Goal: Transaction & Acquisition: Purchase product/service

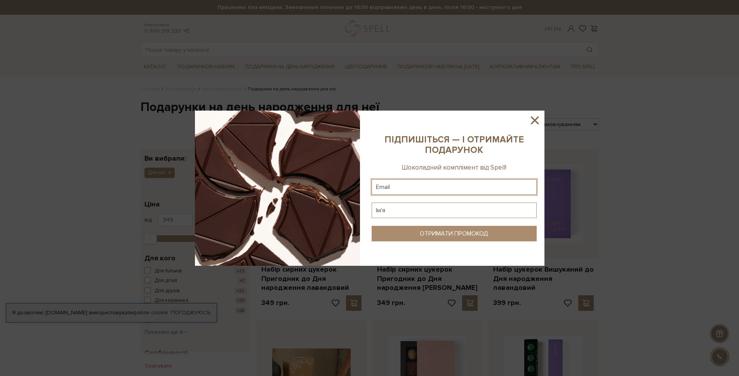
click at [409, 190] on input "text" at bounding box center [454, 187] width 165 height 16
type input "vergenmoto@gmail.com"
click at [412, 208] on input "text" at bounding box center [454, 211] width 165 height 16
type input "Анна"
click at [420, 232] on div "ОТРИМАТИ ПРОМОКОД" at bounding box center [454, 233] width 68 height 7
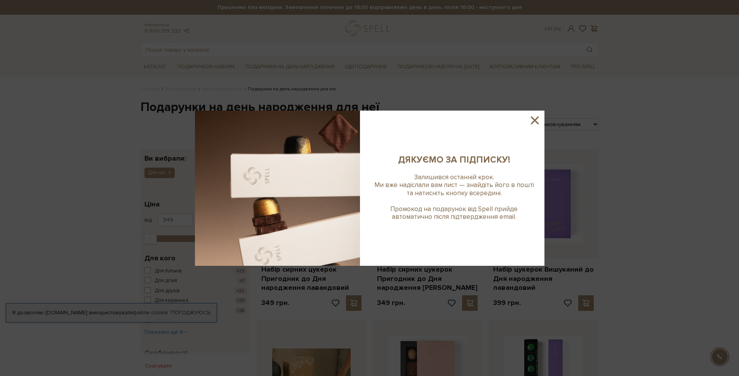
click at [534, 122] on icon at bounding box center [534, 120] width 13 height 13
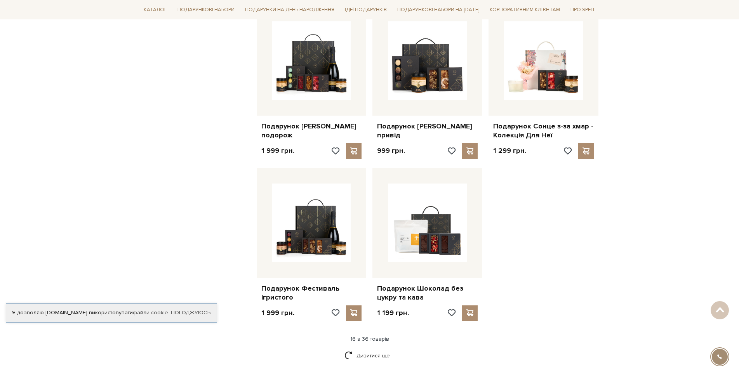
scroll to position [816, 0]
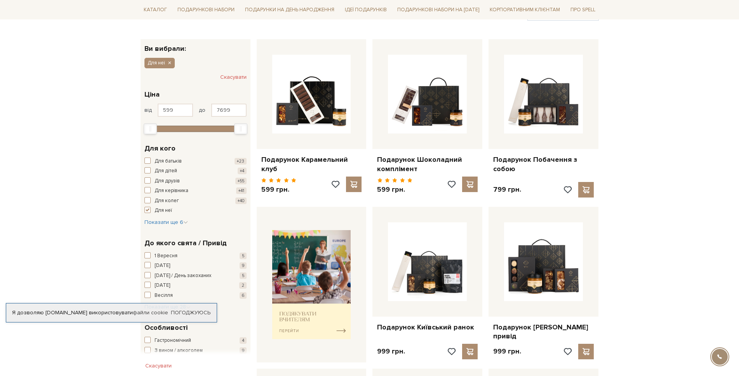
scroll to position [117, 0]
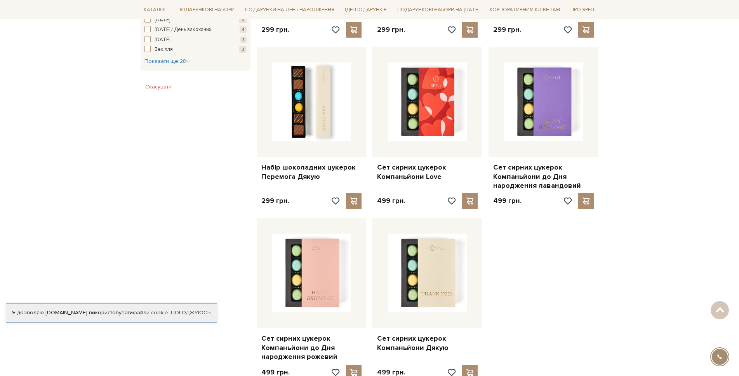
scroll to position [777, 0]
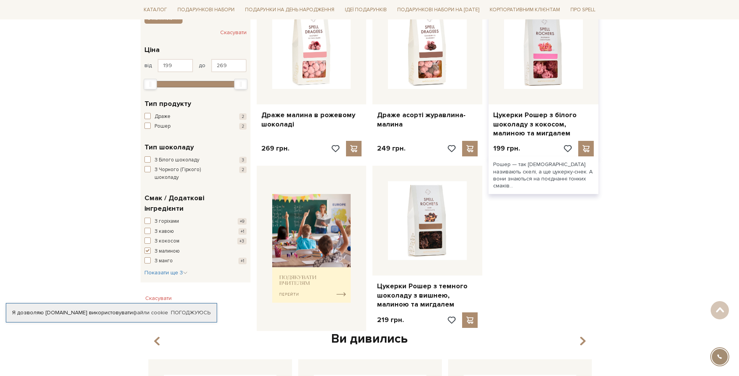
scroll to position [155, 0]
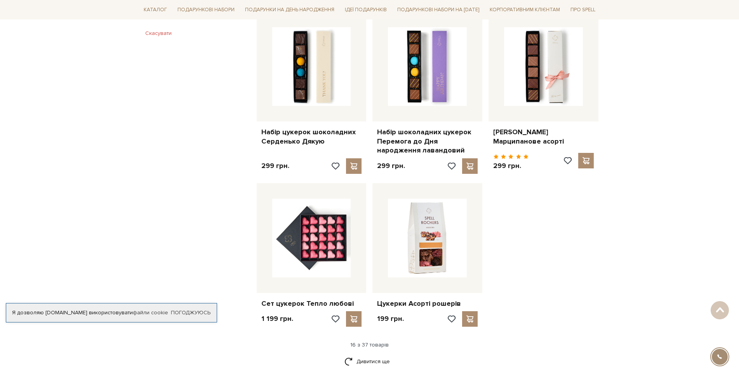
scroll to position [816, 0]
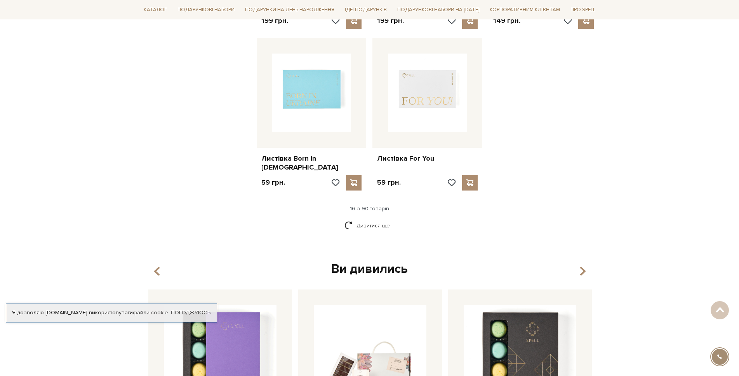
scroll to position [971, 0]
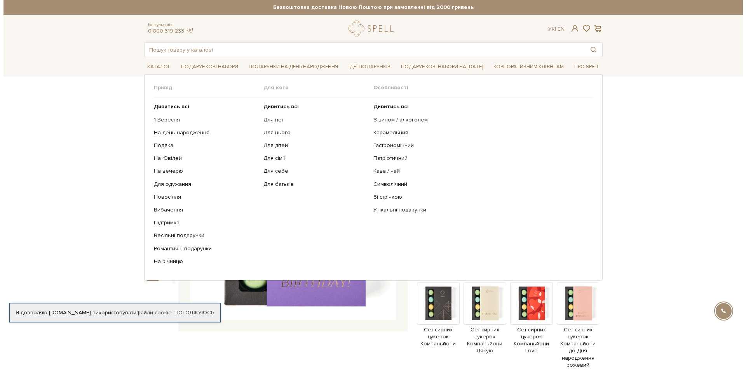
scroll to position [117, 0]
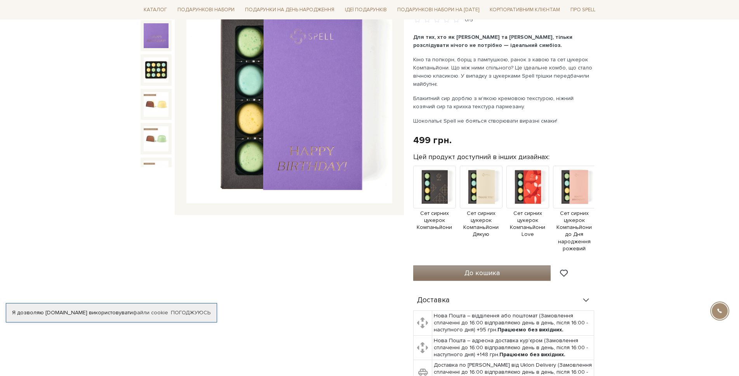
click at [493, 269] on span "До кошика" at bounding box center [482, 273] width 35 height 9
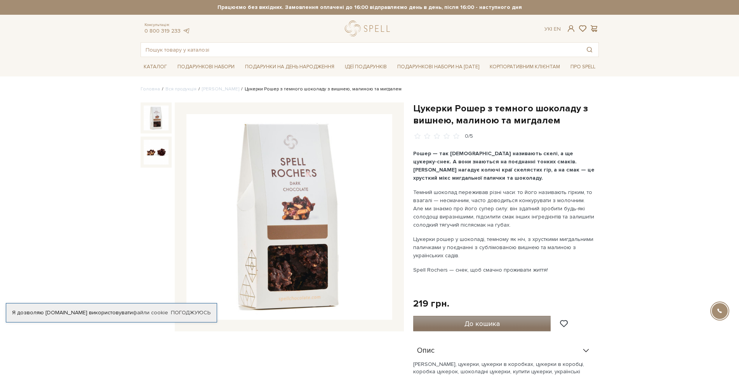
click at [470, 325] on span "До кошика" at bounding box center [482, 324] width 35 height 9
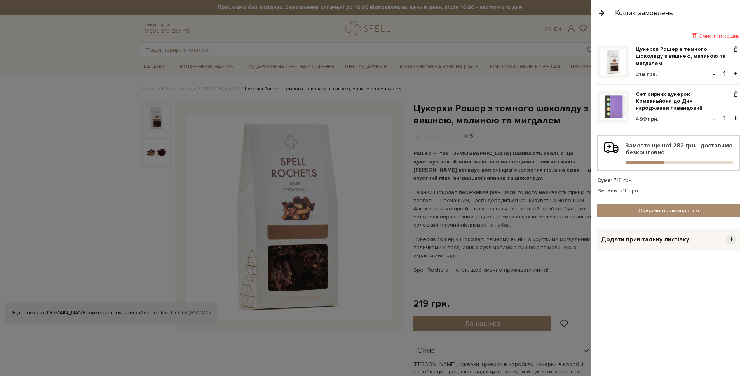
click at [733, 240] on span "+" at bounding box center [731, 240] width 10 height 10
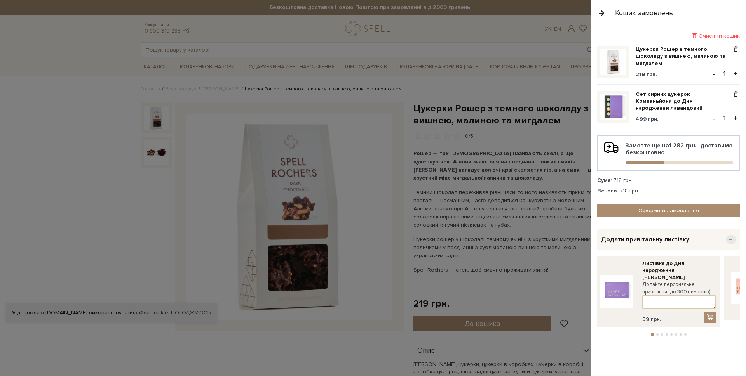
click at [733, 240] on span "−" at bounding box center [731, 240] width 10 height 10
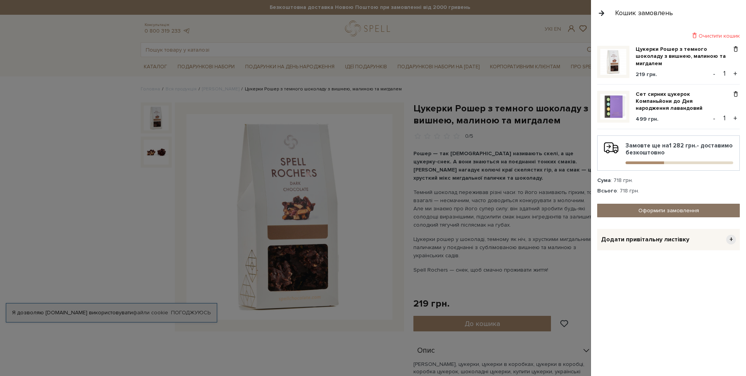
click at [679, 210] on link "Оформити замовлення" at bounding box center [668, 211] width 143 height 14
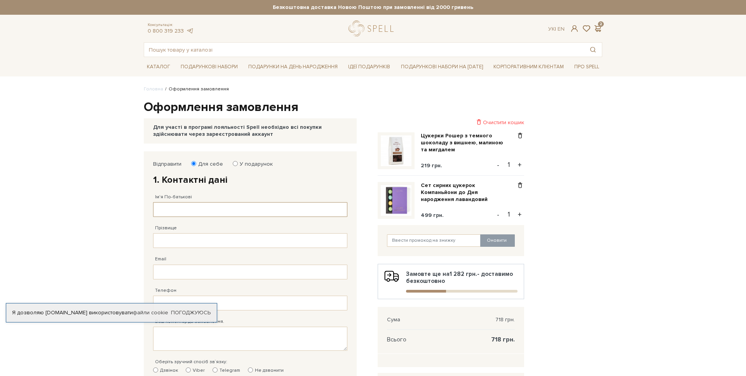
click at [190, 210] on input "Ім'я По-батькові" at bounding box center [250, 209] width 194 height 15
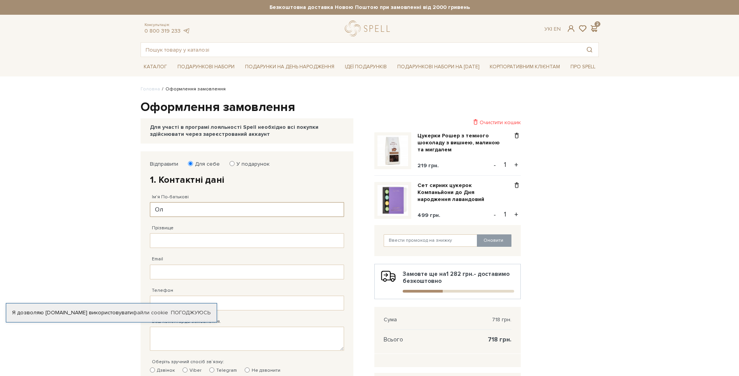
type input "О"
type input "[PERSON_NAME]"
click at [186, 239] on input "Прізвище" at bounding box center [247, 240] width 194 height 15
type input "[PERSON_NAME]"
click at [194, 315] on link "Погоджуюсь" at bounding box center [191, 313] width 40 height 7
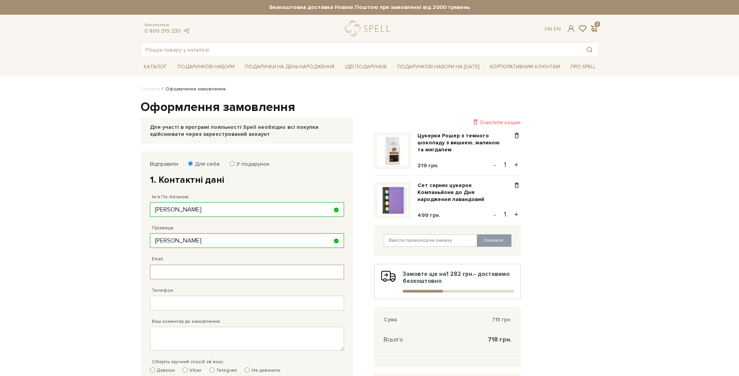
click at [184, 273] on input "Email" at bounding box center [247, 272] width 194 height 15
type input "[EMAIL_ADDRESS][DOMAIN_NAME]"
click at [172, 303] on input "Телефон" at bounding box center [247, 303] width 194 height 15
type input "[PHONE_NUMBER]"
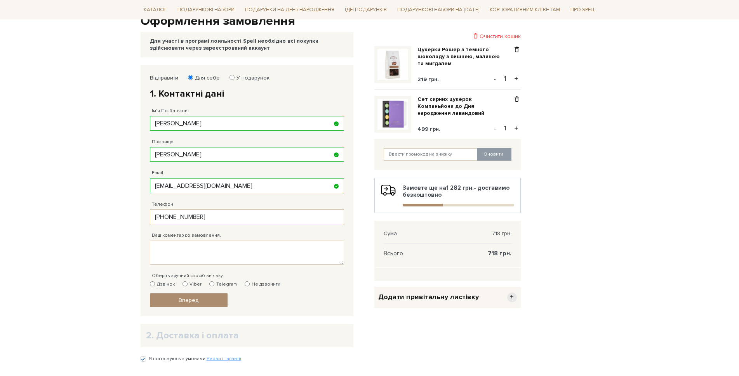
scroll to position [117, 0]
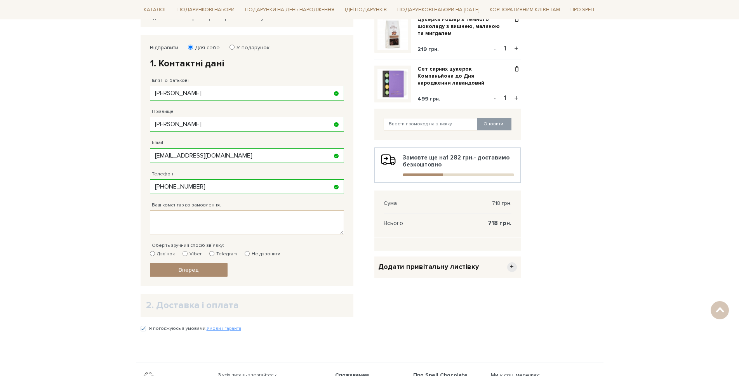
click at [183, 255] on input "Viber" at bounding box center [185, 253] width 5 height 5
radio input "true"
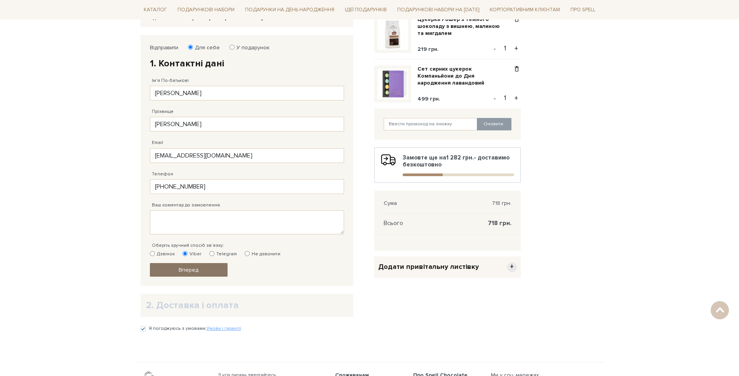
click at [185, 268] on span "Вперед" at bounding box center [189, 270] width 20 height 7
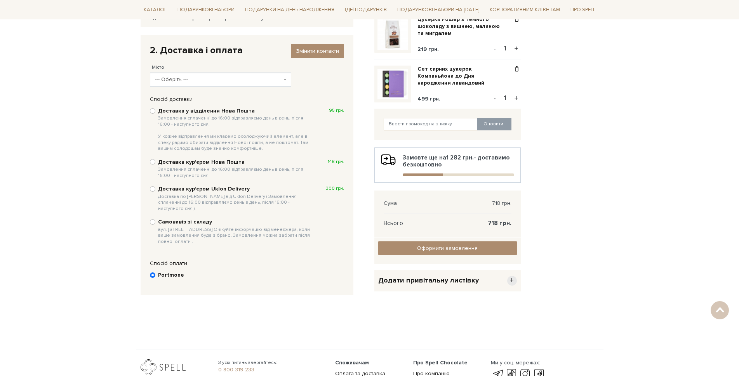
scroll to position [151, 0]
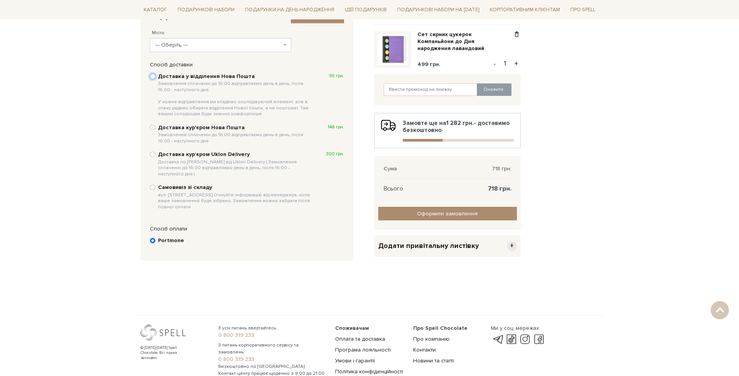
click at [154, 77] on input "Доставка у відділення Нова Пошта Замовлення сплаченні до 16:00 відправляємо ден…" at bounding box center [152, 76] width 5 height 5
radio input "true"
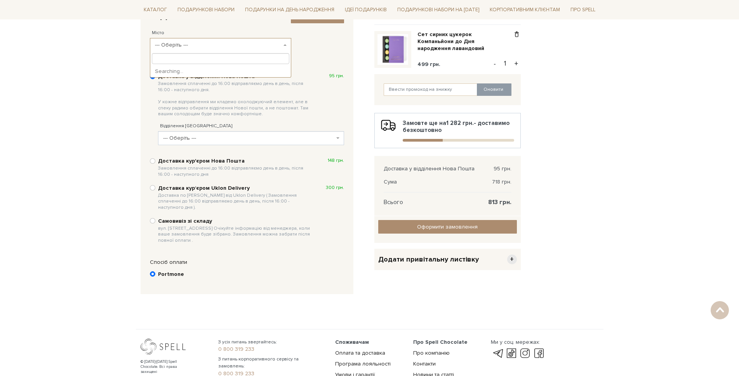
click at [239, 39] on span "--- Оберіть ---" at bounding box center [221, 45] width 142 height 14
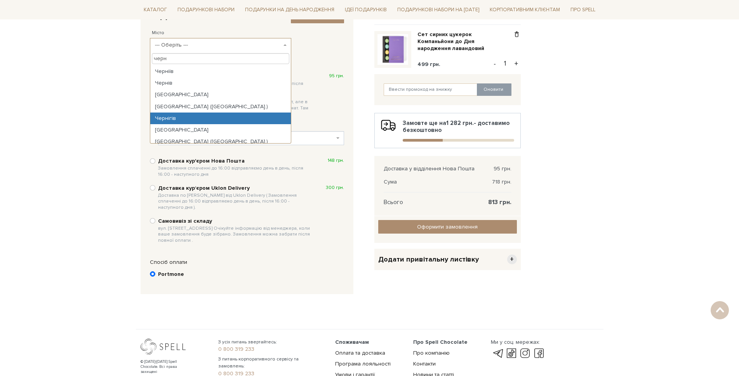
type input "черн"
select select "Чернігів"
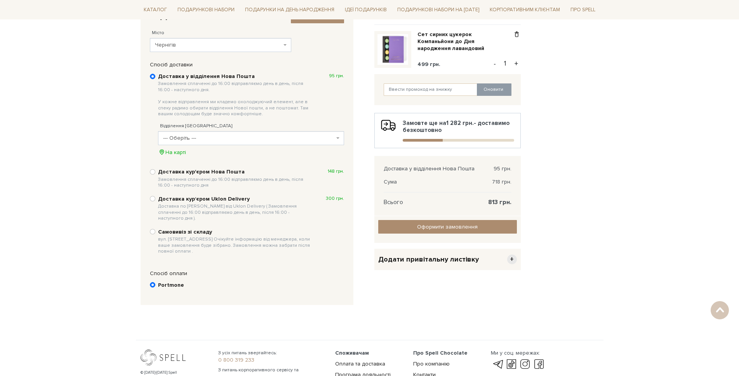
click at [210, 140] on span "--- Оберіть ---" at bounding box center [248, 138] width 171 height 8
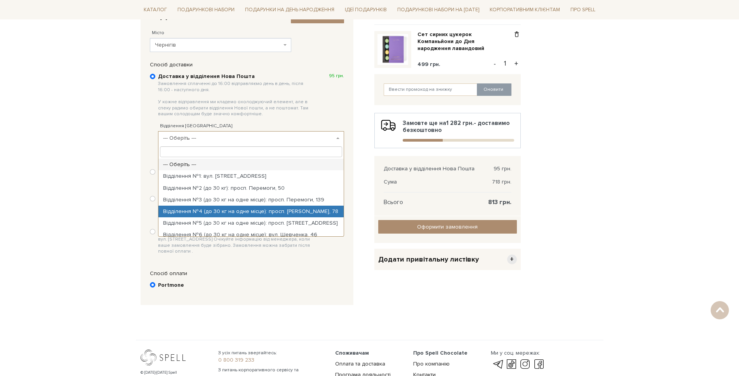
scroll to position [117, 0]
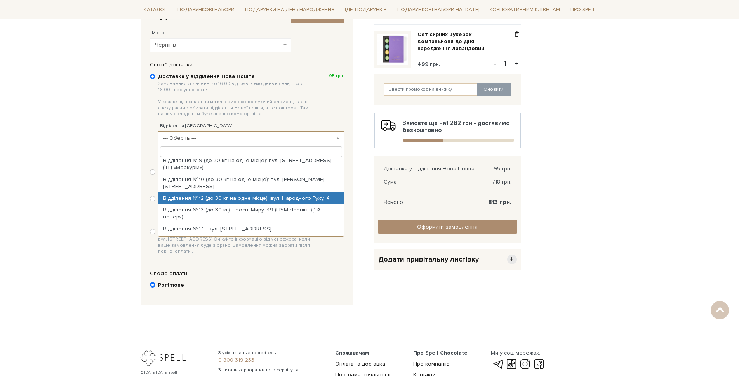
select select "Відділення №12 (до 30 кг на одне місце): вул. Народного Руху, 4"
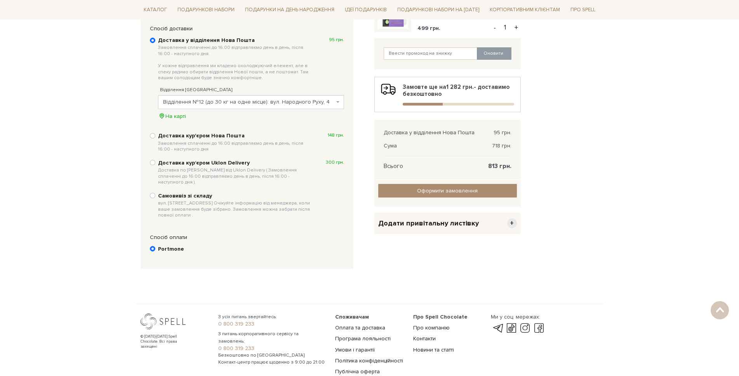
scroll to position [229, 0]
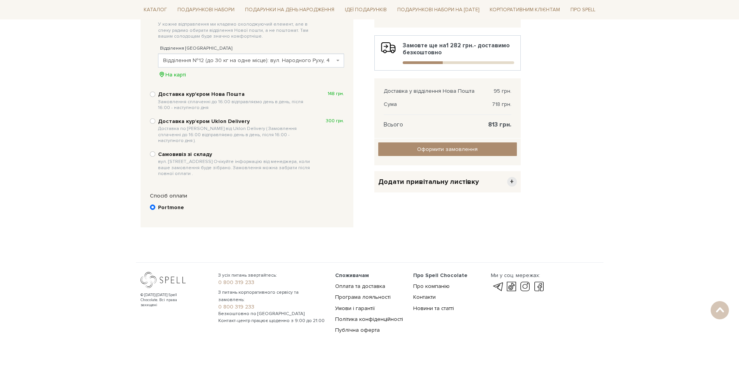
click at [173, 204] on b "Portmone" at bounding box center [171, 207] width 26 height 7
click at [155, 205] on input "Portmone" at bounding box center [152, 207] width 5 height 5
click at [173, 204] on b "Portmone" at bounding box center [171, 207] width 26 height 7
click at [155, 205] on input "Portmone" at bounding box center [152, 207] width 5 height 5
click at [434, 149] on input "Оформити замовлення" at bounding box center [447, 150] width 139 height 14
